Goal: Transaction & Acquisition: Purchase product/service

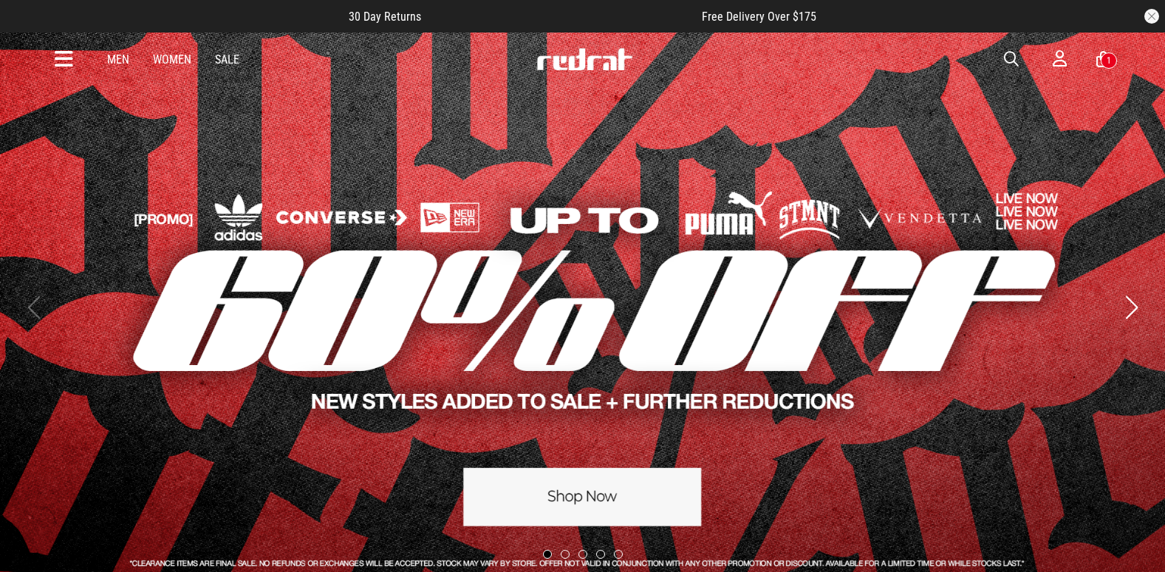
click at [1136, 308] on button "Next slide" at bounding box center [1131, 307] width 20 height 32
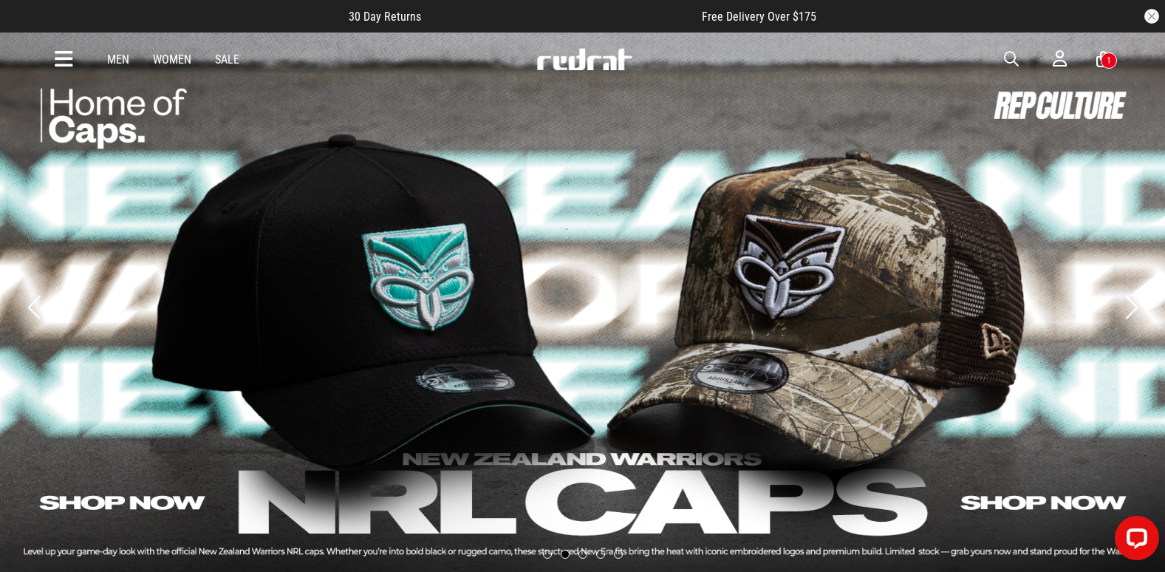
click at [1135, 308] on button "Next slide" at bounding box center [1131, 307] width 20 height 32
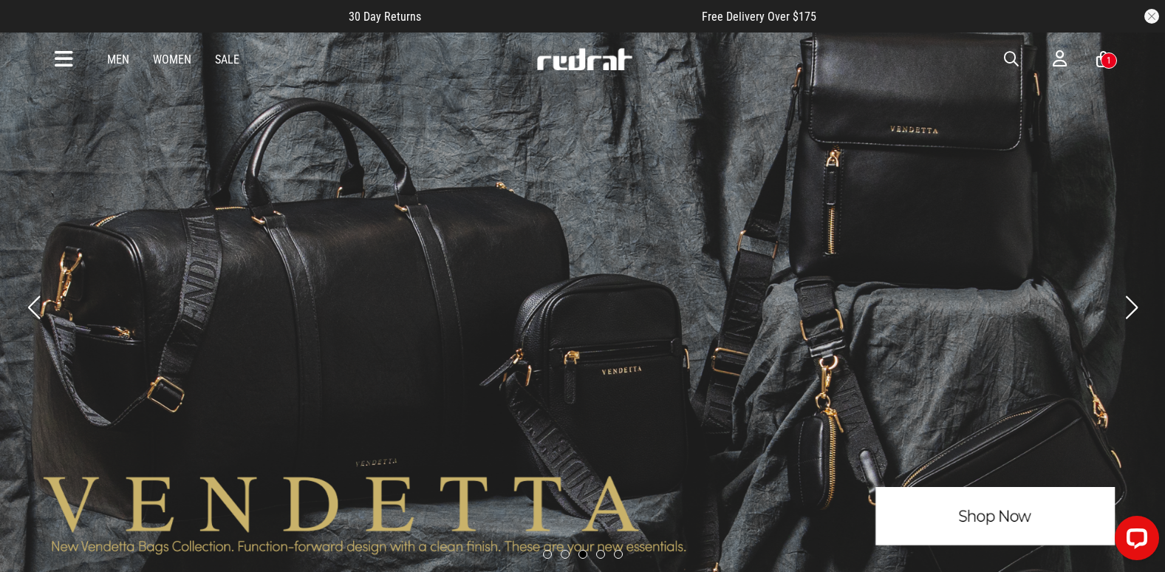
click at [1135, 308] on button "Next slide" at bounding box center [1131, 307] width 20 height 32
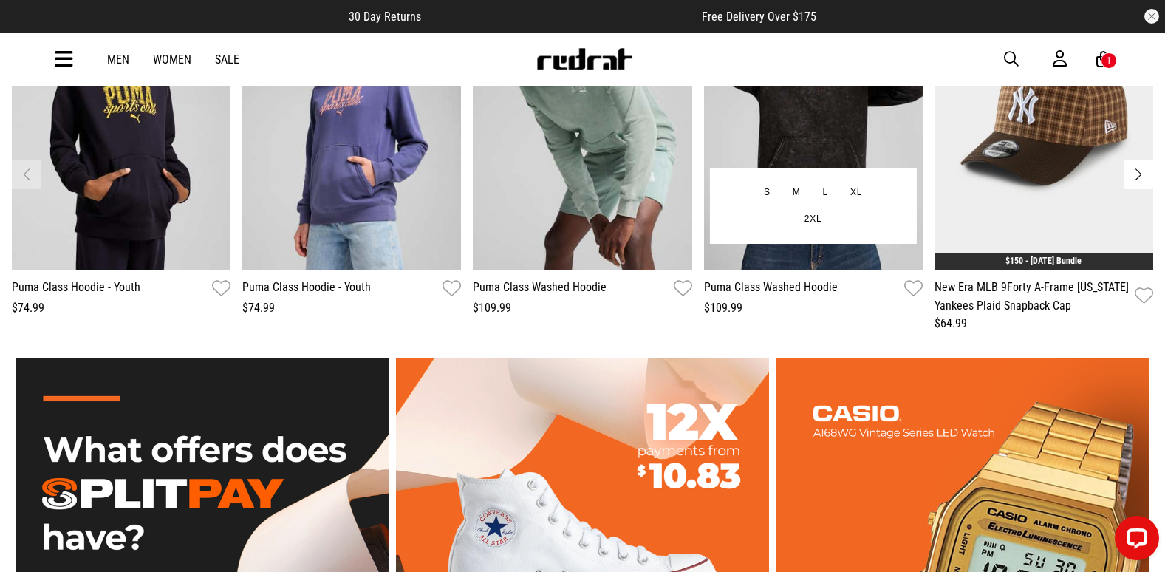
scroll to position [2363, 0]
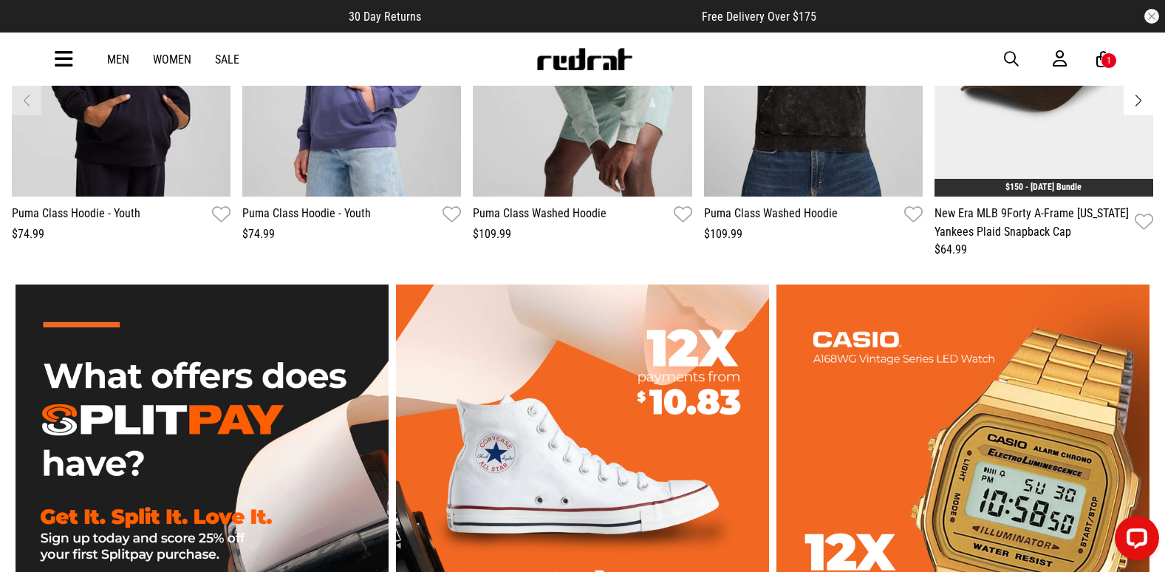
click at [61, 64] on icon at bounding box center [64, 59] width 18 height 24
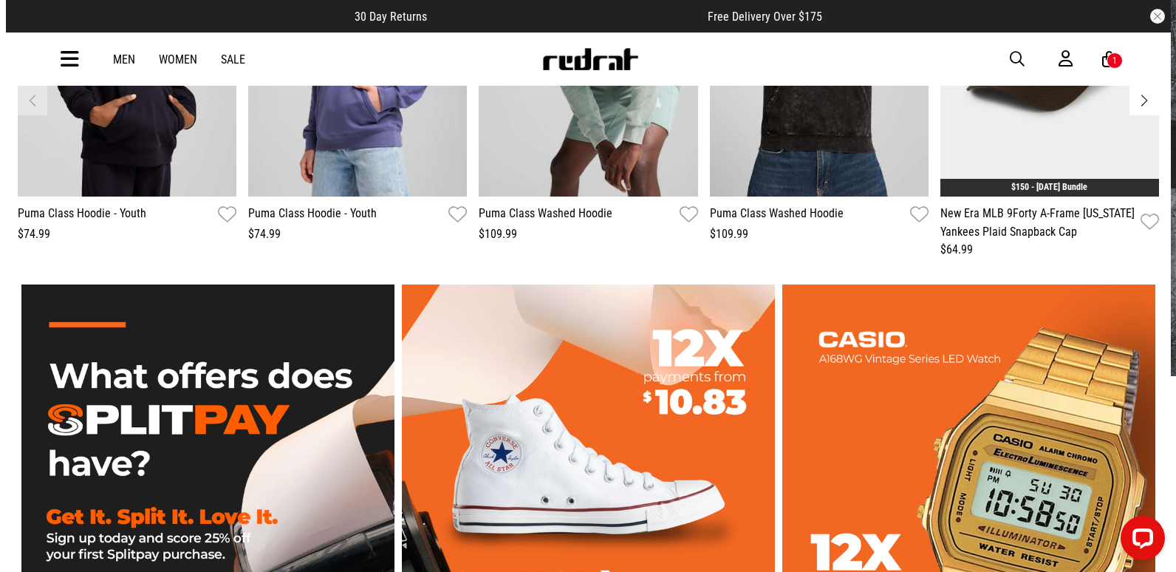
scroll to position [2382, 0]
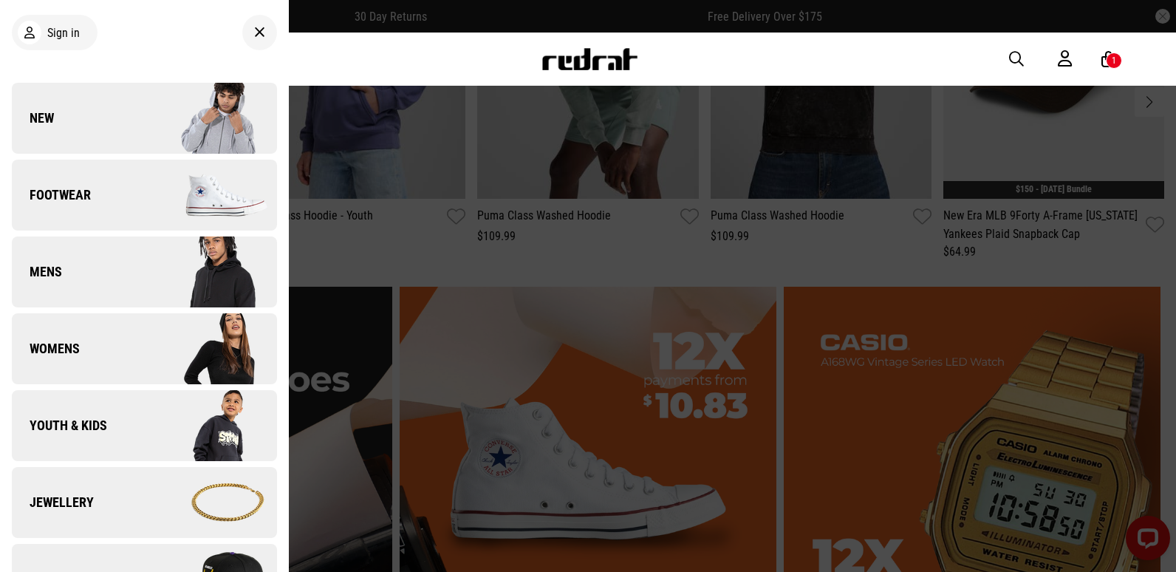
click at [64, 112] on link "New" at bounding box center [144, 118] width 265 height 71
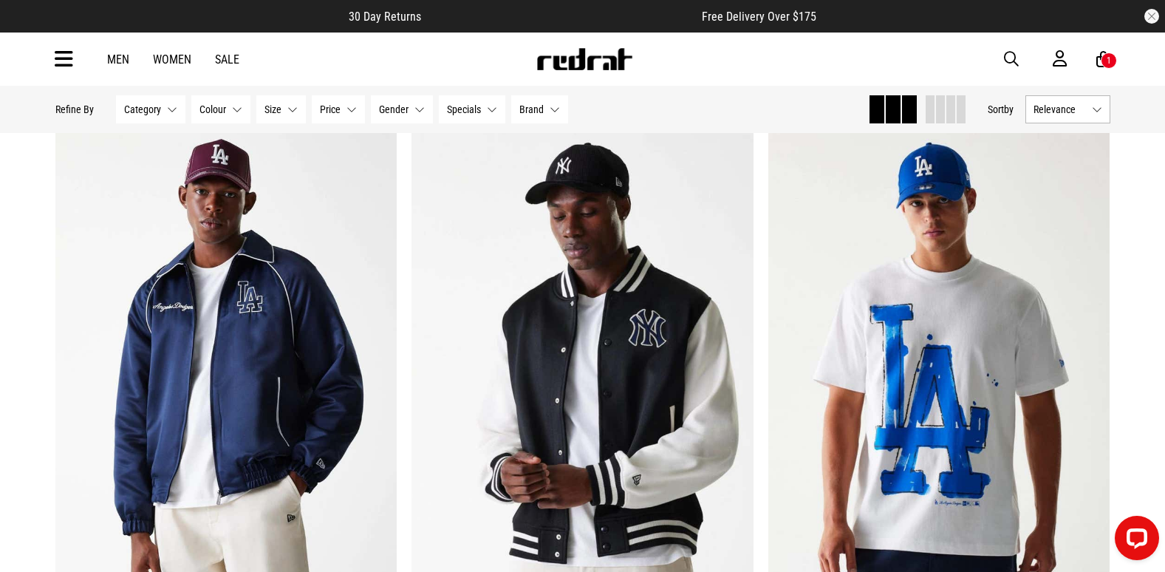
scroll to position [1920, 0]
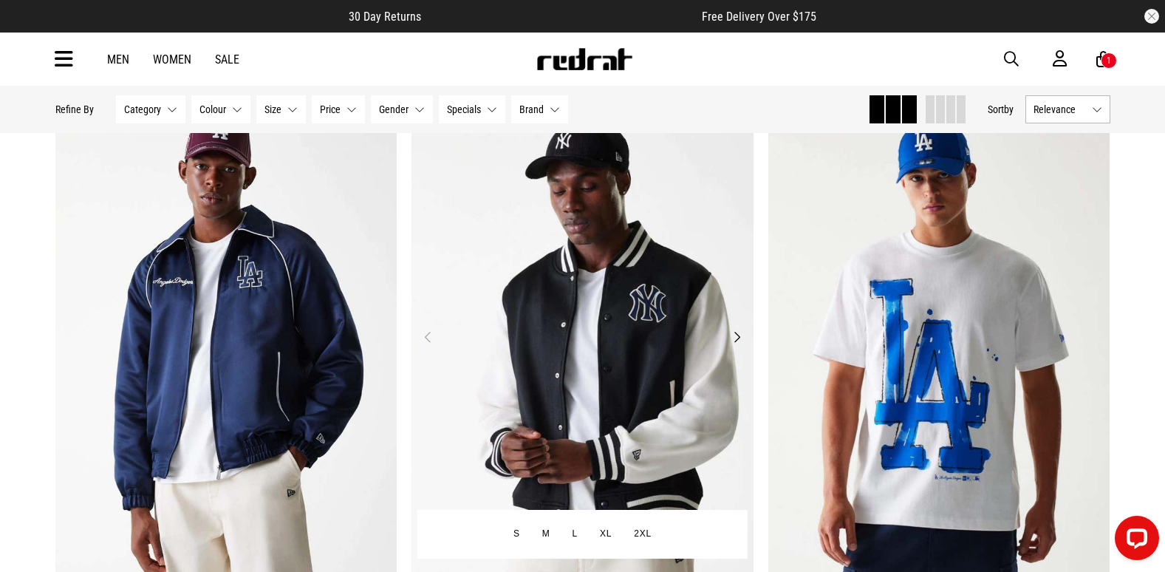
click at [656, 370] on img at bounding box center [582, 345] width 342 height 479
